Goal: Task Accomplishment & Management: Manage account settings

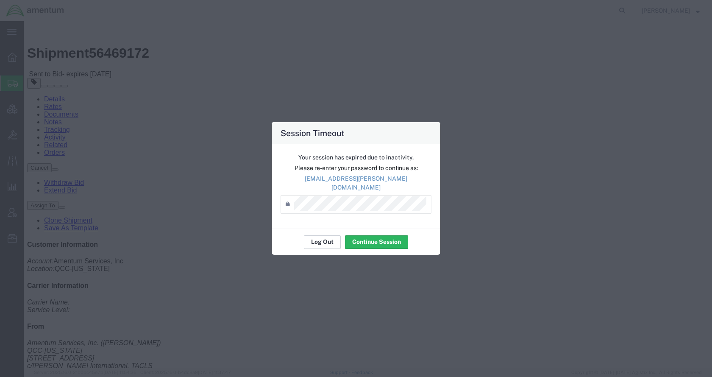
click at [321, 238] on button "Log Out" at bounding box center [322, 242] width 37 height 14
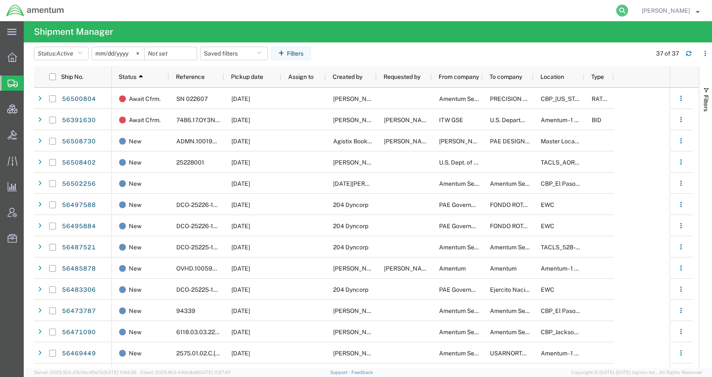
click at [628, 9] on icon at bounding box center [622, 11] width 12 height 12
paste input "56508730"
type input "56508730"
click at [628, 10] on icon at bounding box center [622, 11] width 12 height 12
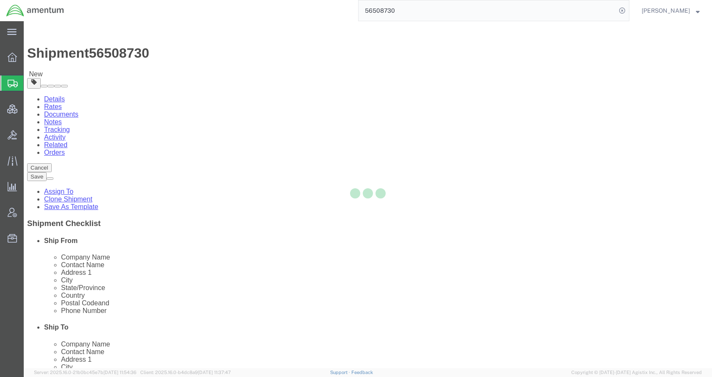
select select
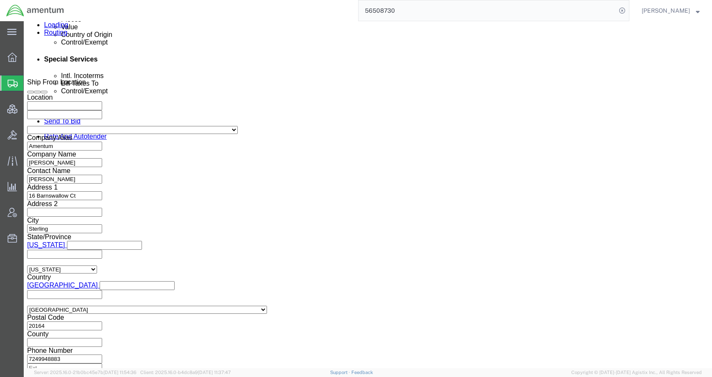
scroll to position [540, 0]
type input "56508730"
click button "Continue"
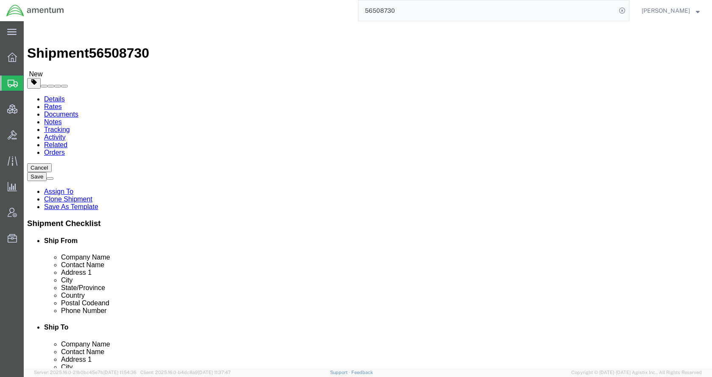
click dd "1.00 USD"
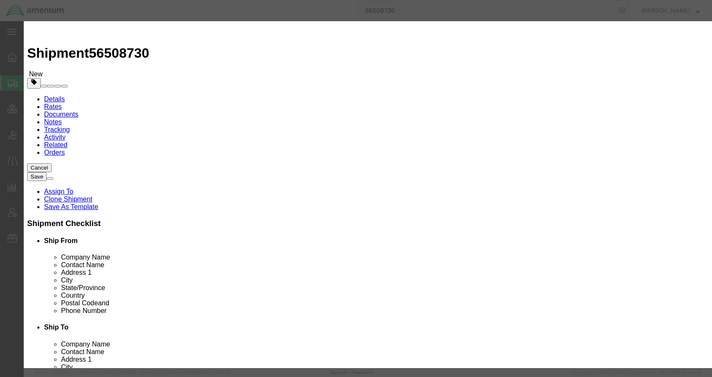
click input "text"
type input "documents"
click textarea
type textarea "documents"
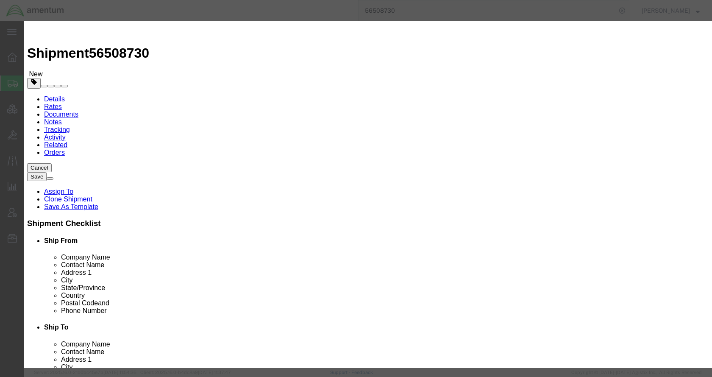
drag, startPoint x: 244, startPoint y: 149, endPoint x: 202, endPoint y: 148, distance: 42.4
paste input "4911.99.8000"
type input "4911.99.8000"
drag, startPoint x: 446, startPoint y: 148, endPoint x: 396, endPoint y: 147, distance: 50.8
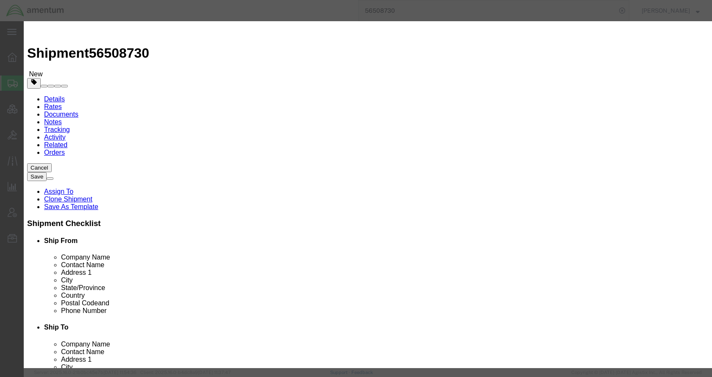
click div "ECCN Export Control Classification Number which consists of a set of digits and…"
type input "EAR99"
click select "Select ATF BIS DEA EPA FDA FTR ITAR OFAC Other (OPA)"
select select "FTR"
click select "Select ATF BIS DEA EPA FDA FTR ITAR OFAC Other (OPA)"
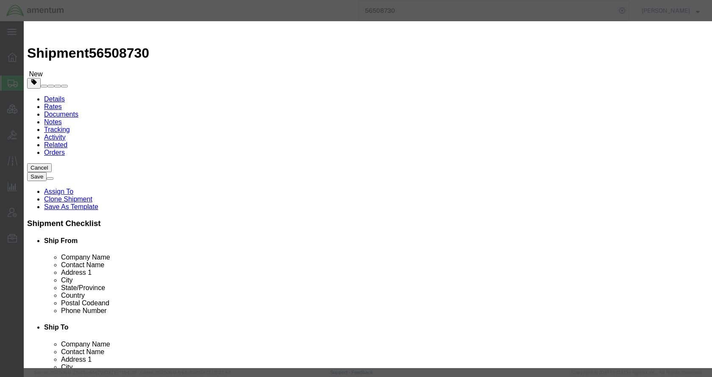
click select "Select 30.2(d)(2) 30.36 30.37(a) 30.37(f) 30.37(g) 30.37(h) 30.37(i) 30.37(j) 3…"
select select "30.37(a)"
click select "Select 30.2(d)(2) 30.36 30.37(a) 30.37(f) 30.37(g) 30.37(h) 30.37(i) 30.37(j) 3…"
click button "Save & Close"
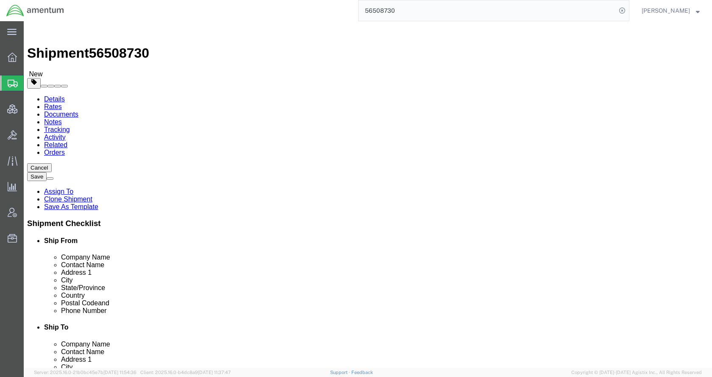
click icon
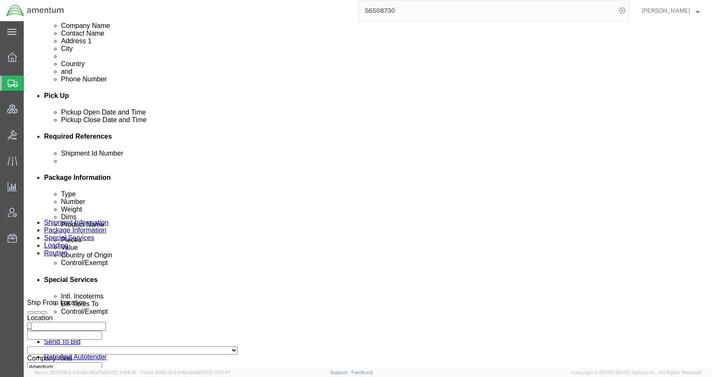
scroll to position [381, 0]
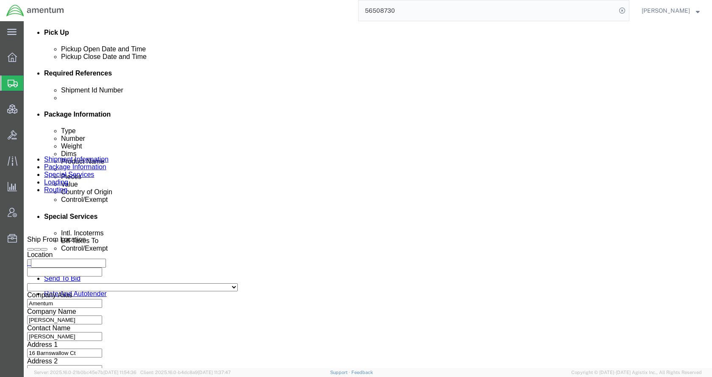
drag, startPoint x: 384, startPoint y: 153, endPoint x: 384, endPoint y: 158, distance: 5.1
click select "Select Carriage Insurance Paid Carriage Paid To Cost and Freight Cost Insurance…"
select select "DDP"
click select "Select Carriage Insurance Paid Carriage Paid To Cost and Freight Cost Insurance…"
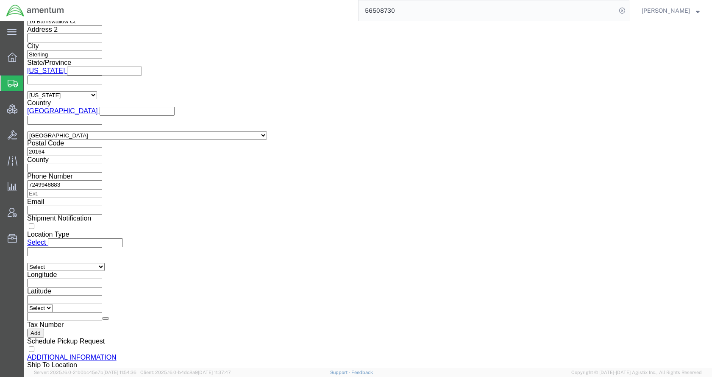
scroll to position [720, 0]
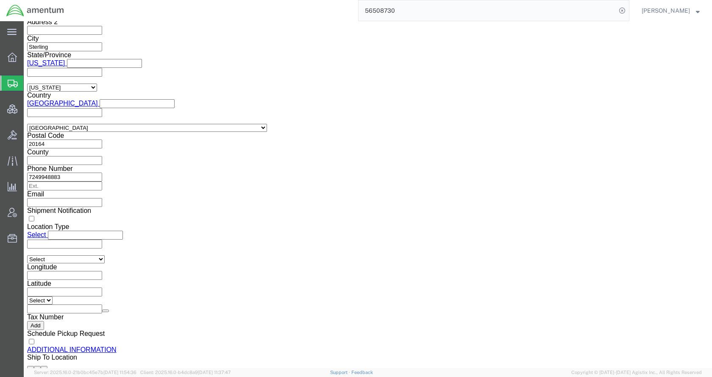
drag, startPoint x: 125, startPoint y: 121, endPoint x: 125, endPoint y: 125, distance: 4.3
click select "Select ATF BIS DEA EPA FDA FTR ITAR OFAC Other (OPA)"
select select "FTR"
click select "Select ATF BIS DEA EPA FDA FTR ITAR OFAC Other (OPA)"
click select "Select 30.2(d)(2) 30.36 30.37(a) 30.37(f) 30.37(g) 30.37(h) 30.37(i) 30.37(j) 3…"
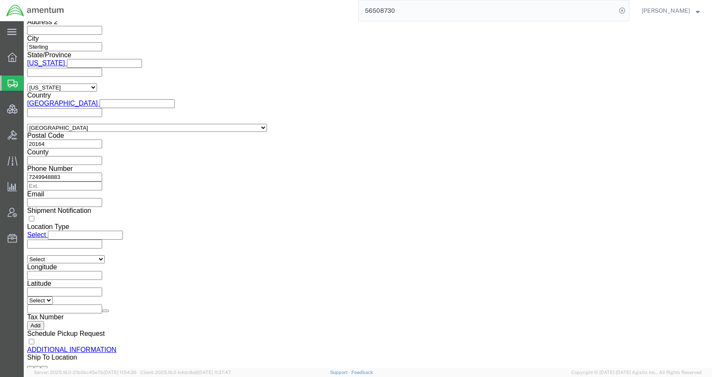
select select "30.37(a)"
click select "Select 30.2(d)(2) 30.36 30.37(a) 30.37(f) 30.37(g) 30.37(h) 30.37(i) 30.37(j) 3…"
click select "Select AES-Direct EEI Carrier File EEI EEI Exempt"
select select "EXEM"
click select "Select AES-Direct EEI Carrier File EEI EEI Exempt"
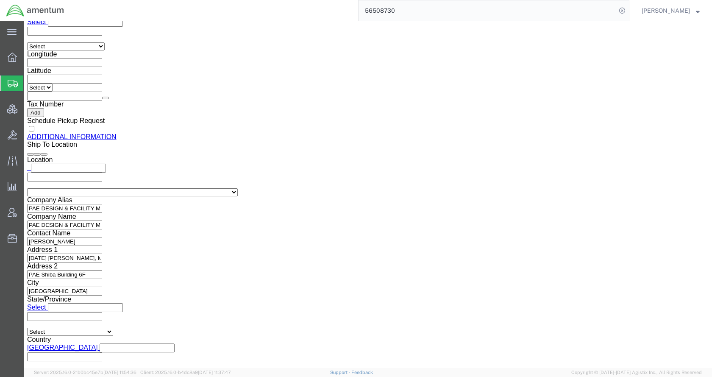
scroll to position [932, 0]
drag, startPoint x: 577, startPoint y: 331, endPoint x: 363, endPoint y: 260, distance: 225.9
click button "Rate Shipment"
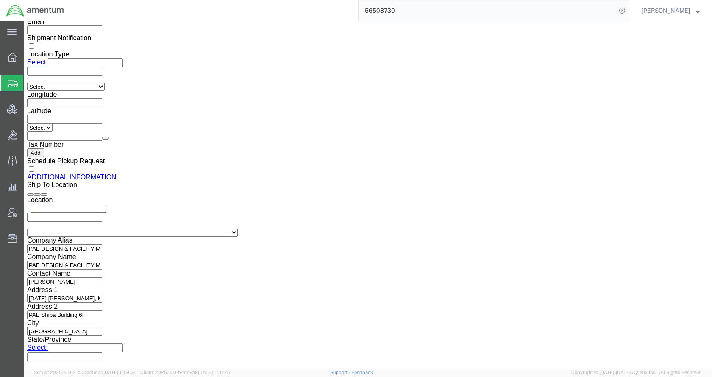
scroll to position [0, 0]
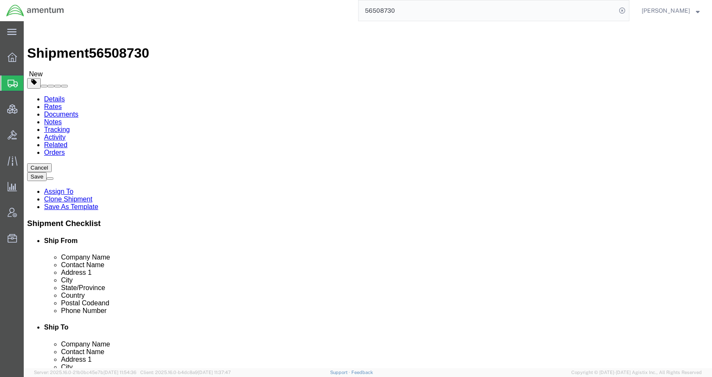
click icon
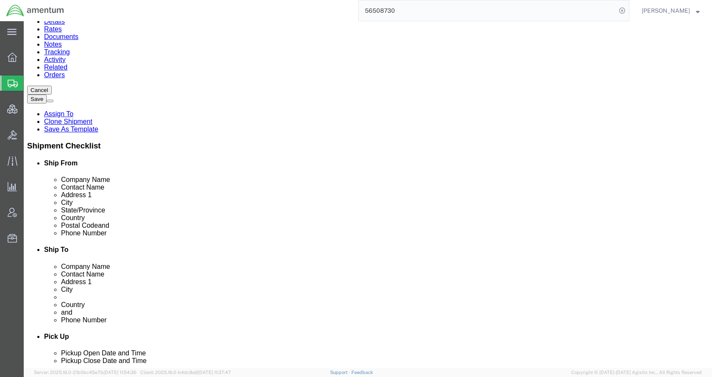
scroll to position [85, 0]
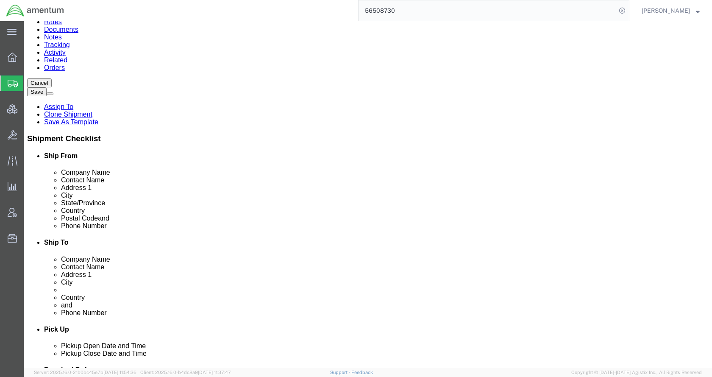
drag, startPoint x: 449, startPoint y: 141, endPoint x: 352, endPoint y: 141, distance: 96.6
click div "1-3-10 Shiba Koen, Minato-ku"
click input "Ship To Location / Postal Code : This field is required."
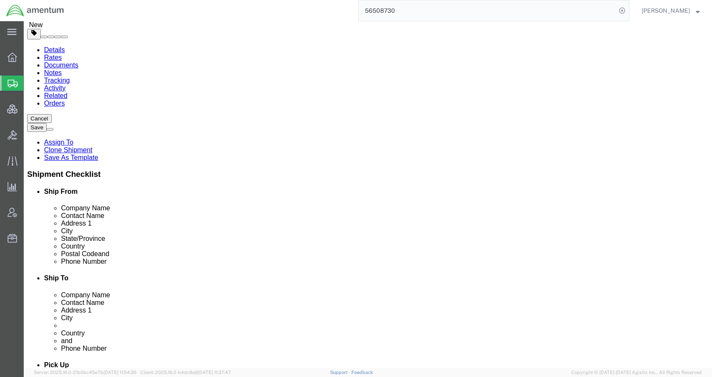
type input "105-0011"
click button "Rate Shipment"
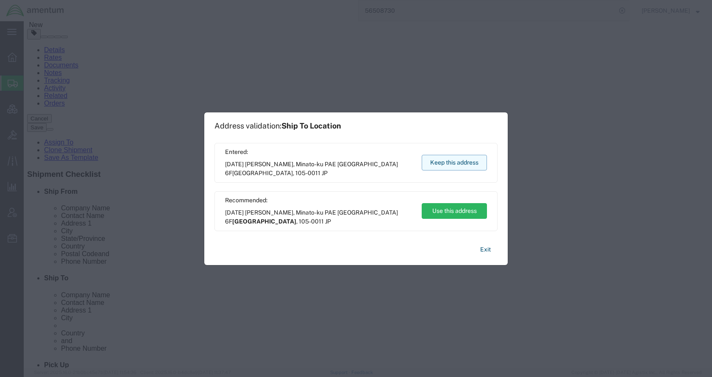
click at [441, 165] on button "Keep this address" at bounding box center [454, 163] width 65 height 16
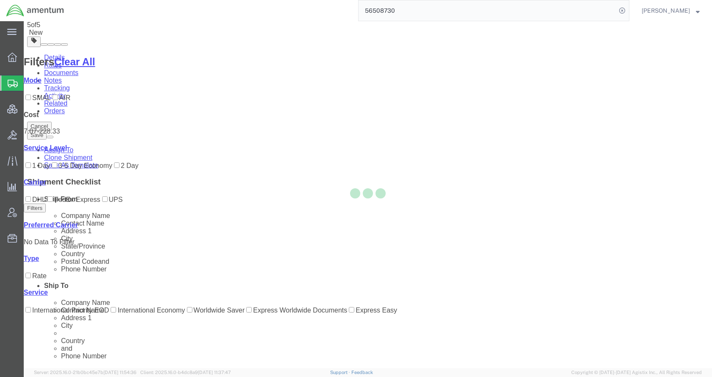
scroll to position [0, 0]
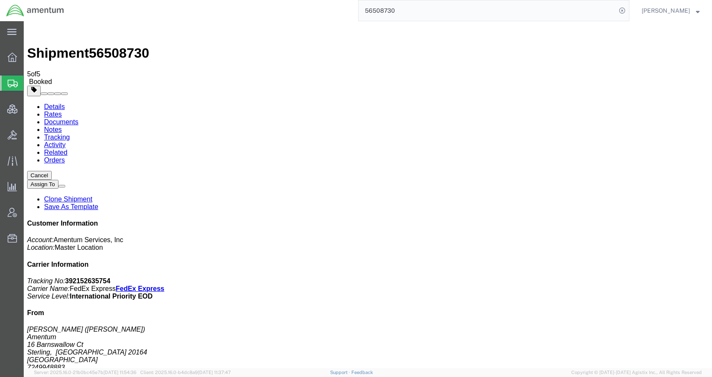
checkbox input "true"
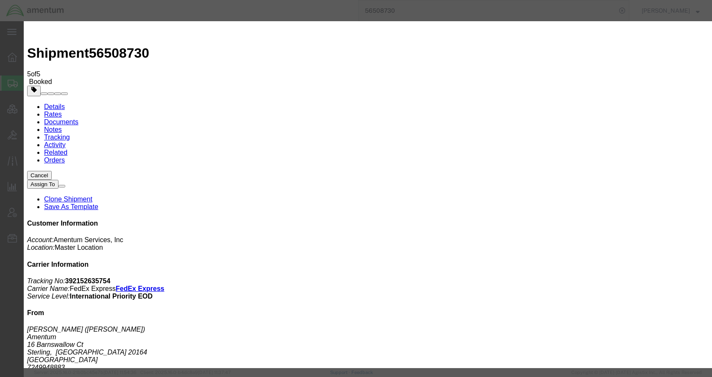
type input "[EMAIL_ADDRESS][PERSON_NAME][DOMAIN_NAME]"
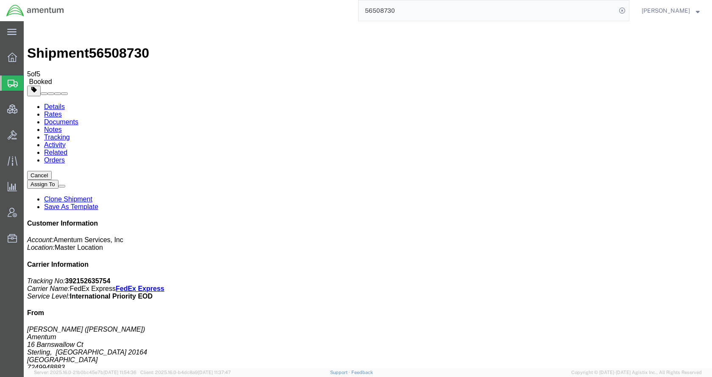
click at [57, 103] on link "Details" at bounding box center [54, 106] width 21 height 7
click link "Schedule pickup request"
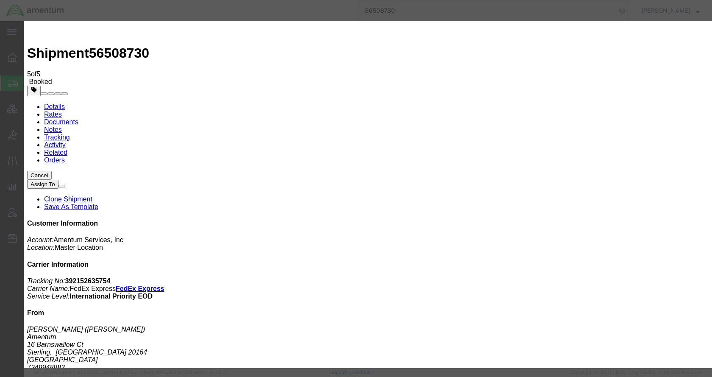
click button "Close"
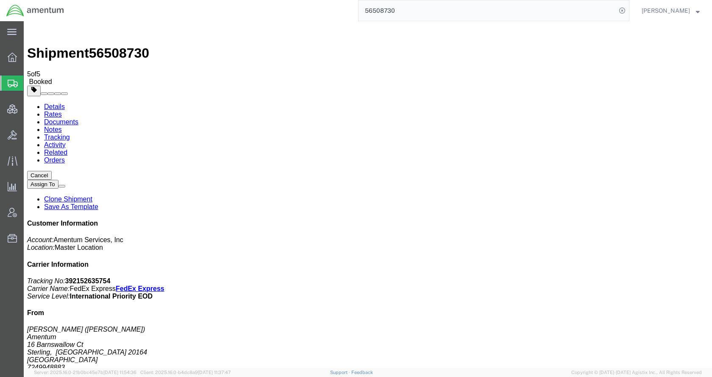
click span "button"
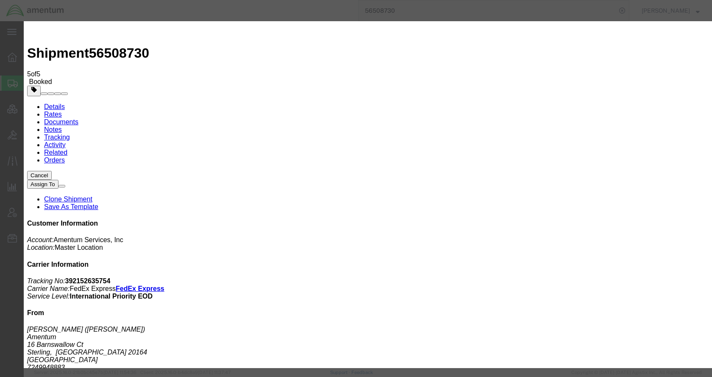
click div "Aug 15 2025 8:00 AM"
type input "10:00 AM"
click button "Apply"
click div "Aug 15 2025 11:00 AM"
click input "12:00 AM"
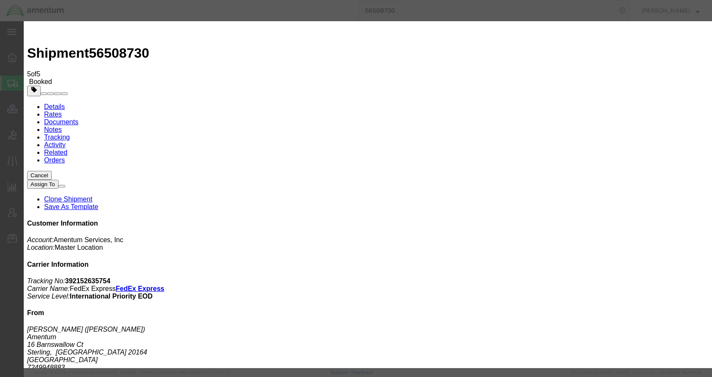
type input "12:00 pm"
click button "Apply"
click input "Notify carrier of changes"
checkbox input "false"
click button "Save"
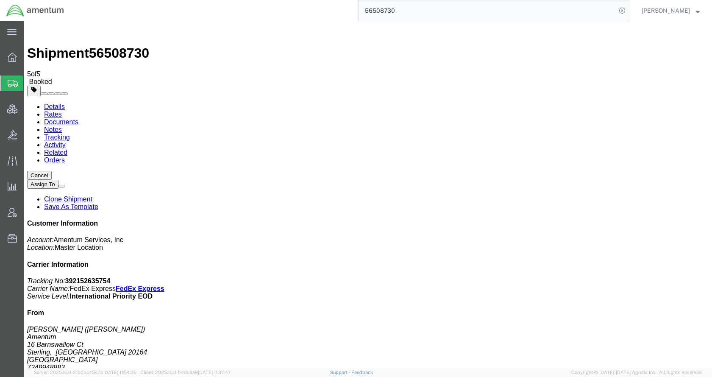
click button "Close"
click link "Schedule pickup request"
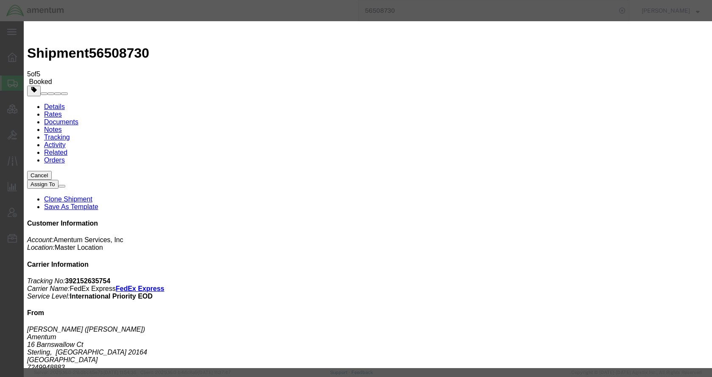
click button "Close"
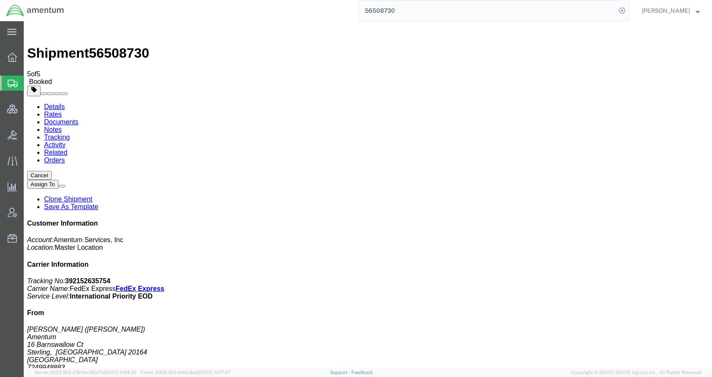
click span "button"
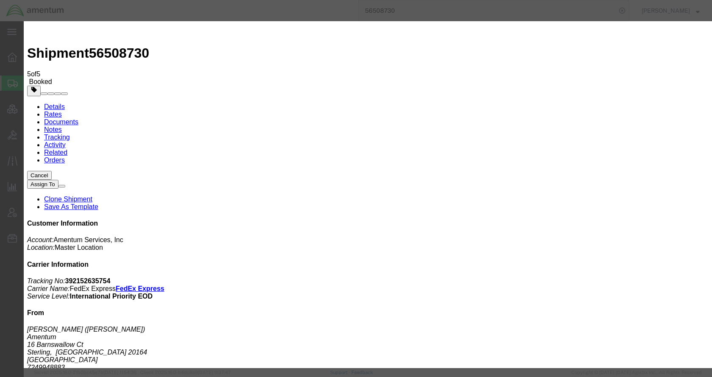
click div "Aug 15 2025 12:00 PM"
type input "1:00 PM"
click button "Apply"
click button "Save"
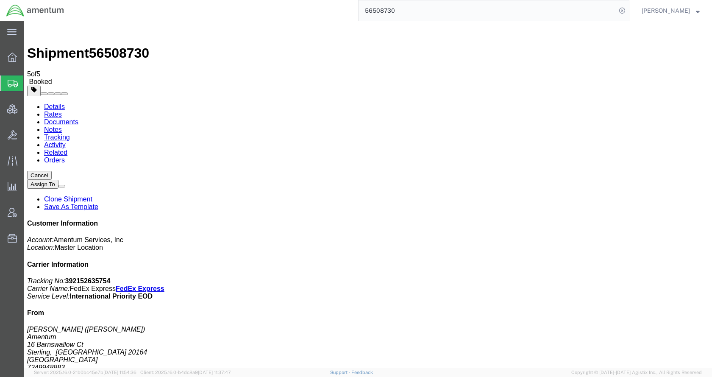
click button "Close"
click link "Schedule pickup request"
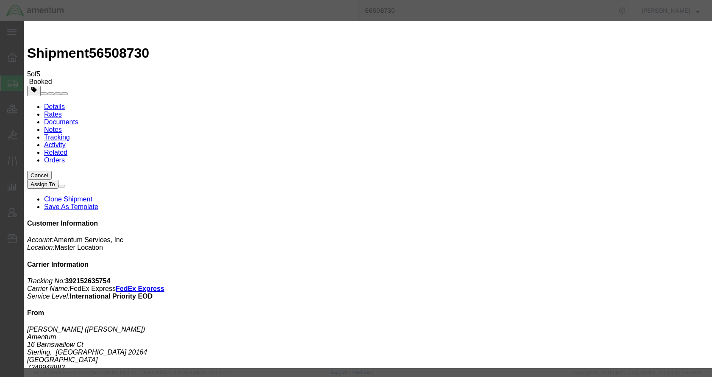
click button "Close"
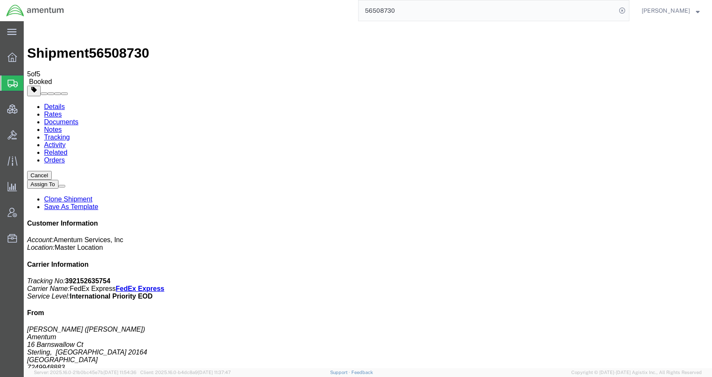
click span "button"
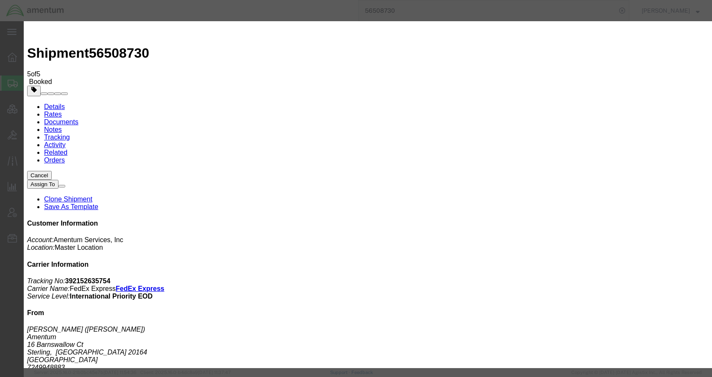
click div "Aug 15 2025 1:00 PM"
type input "2:00 PM"
click button "Apply"
click button "Save"
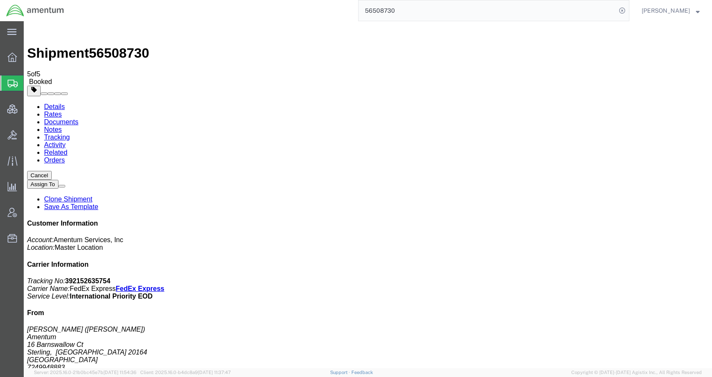
click button "Close"
click link "Schedule pickup request"
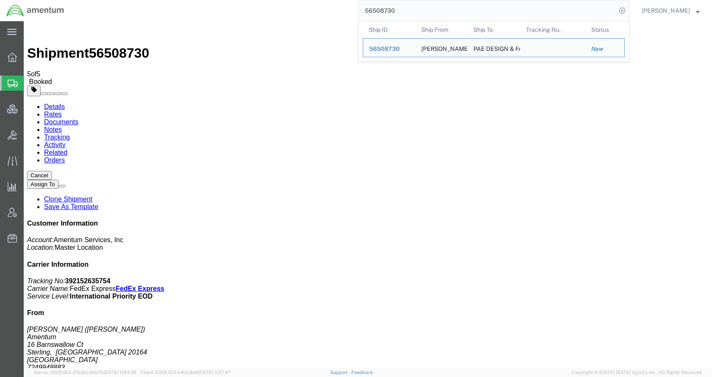
drag, startPoint x: 434, startPoint y: 8, endPoint x: 349, endPoint y: 16, distance: 85.5
click at [349, 16] on div "56508730 Ship ID Ship From Ship To Tracking Nu. Status Ship ID 56508730 Ship Fr…" at bounding box center [349, 10] width 559 height 21
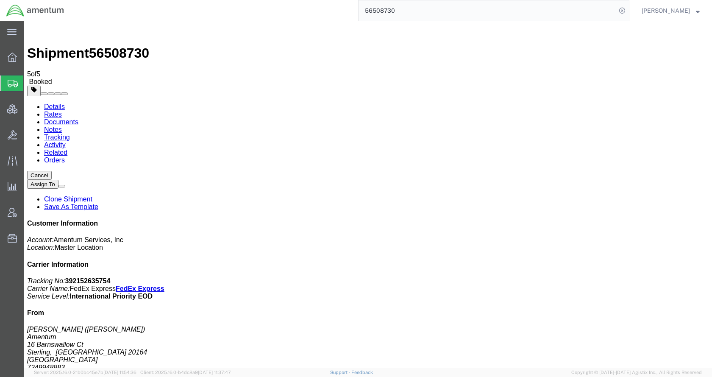
paste input "DCO-25225-166749"
type input "DCO-25225-166749"
click at [628, 8] on icon at bounding box center [622, 11] width 12 height 12
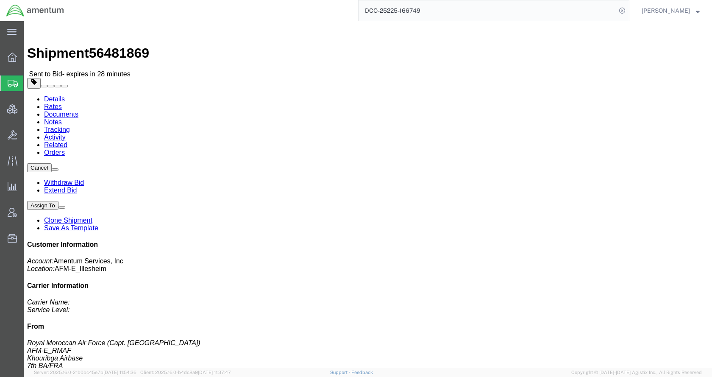
click link "Rates"
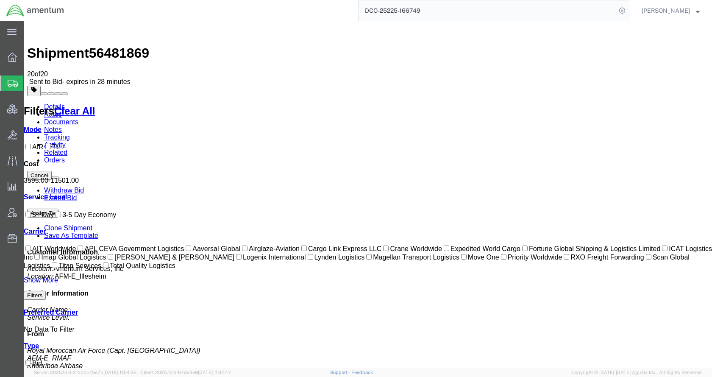
click at [60, 103] on link "Details" at bounding box center [54, 106] width 21 height 7
